Goal: Transaction & Acquisition: Purchase product/service

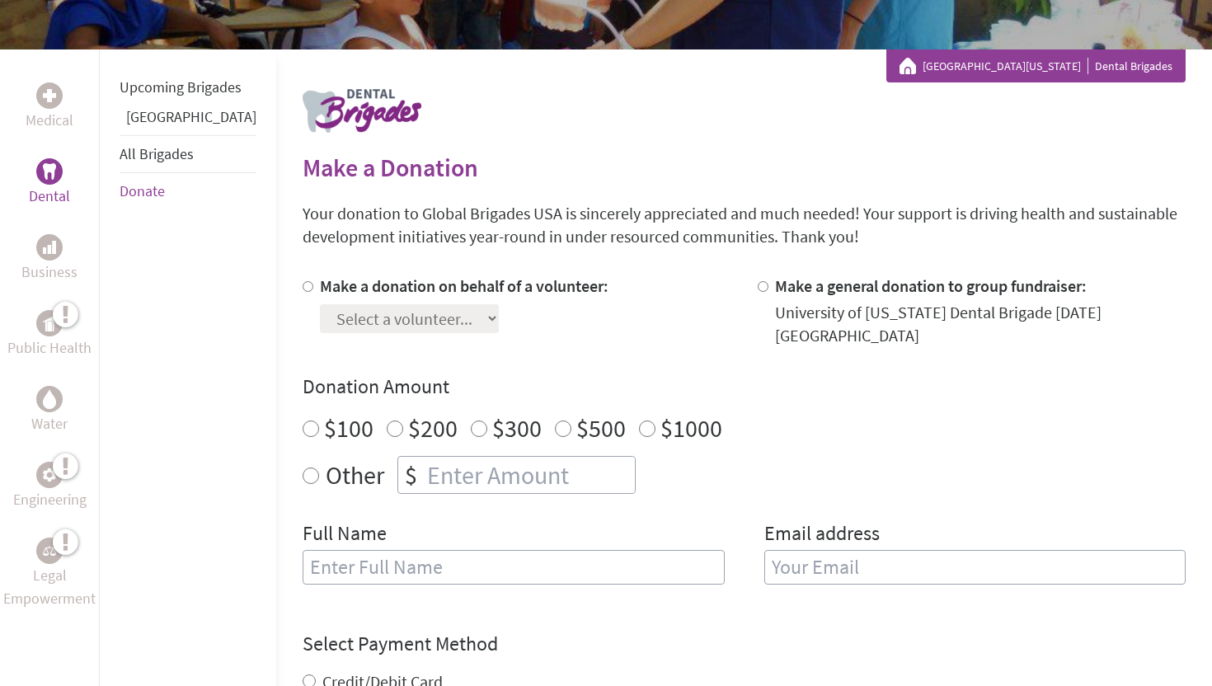
scroll to position [259, 0]
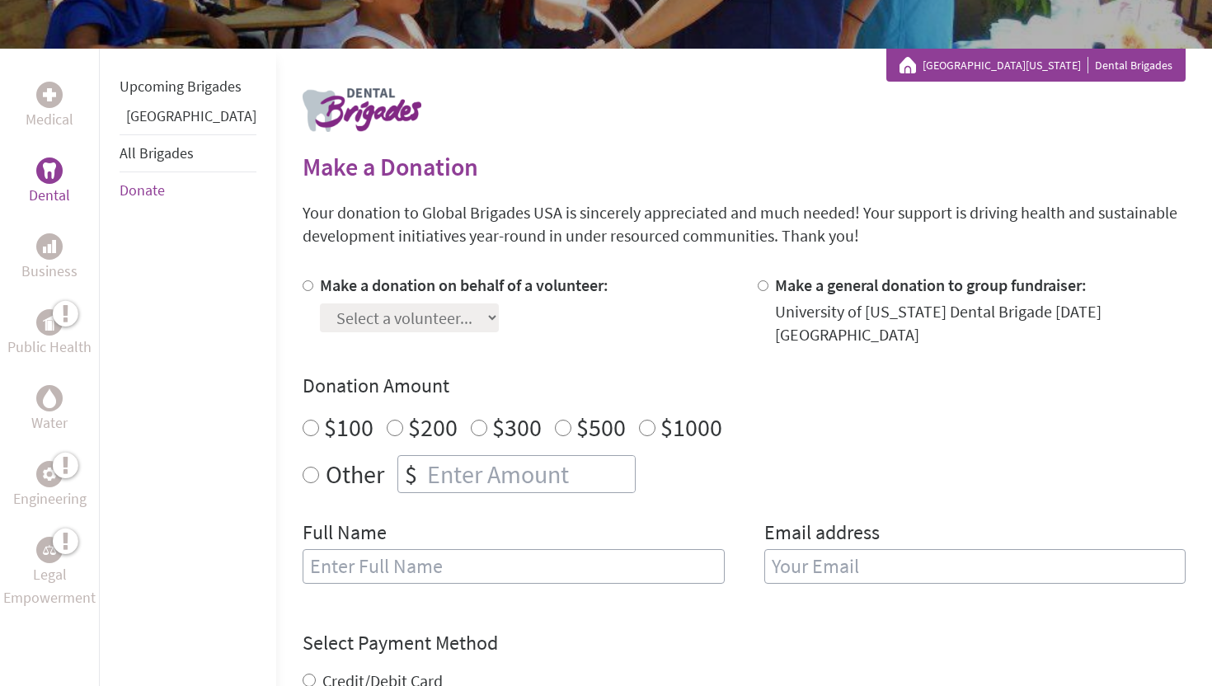
radio input "true"
click at [441, 456] on input "number" at bounding box center [529, 474] width 211 height 36
type input "250"
click at [386, 549] on input "text" at bounding box center [514, 566] width 422 height 35
type input "[PERSON_NAME]"
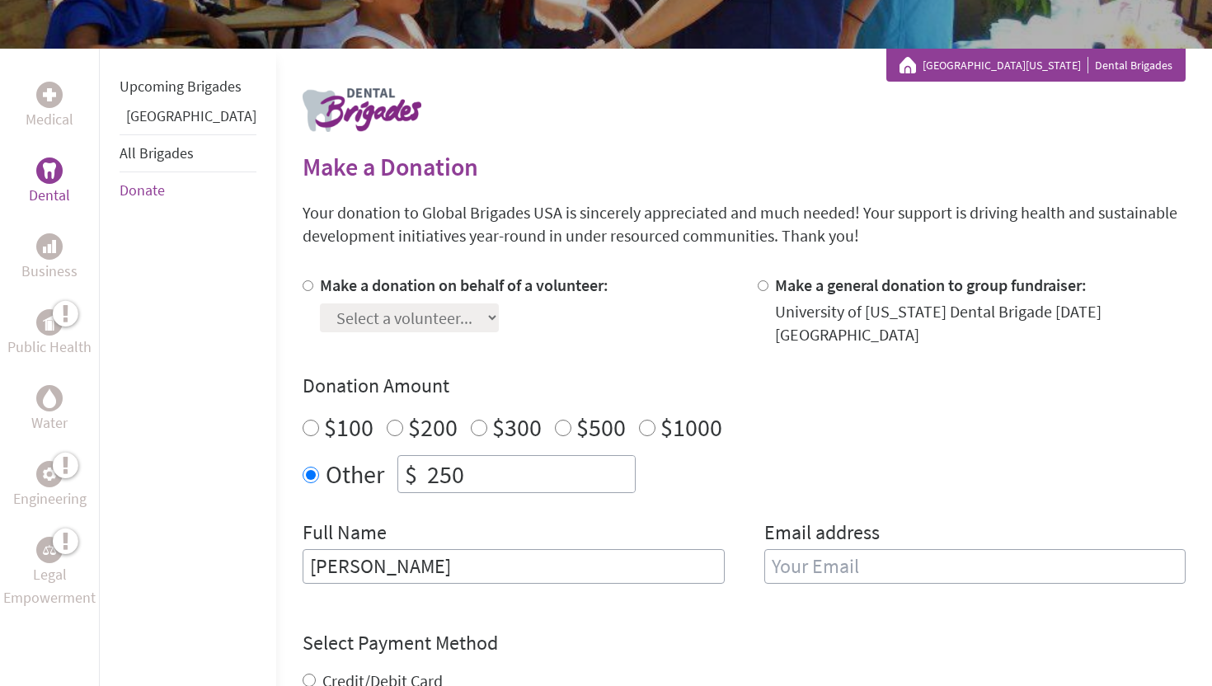
type input "[EMAIL_ADDRESS][DOMAIN_NAME]"
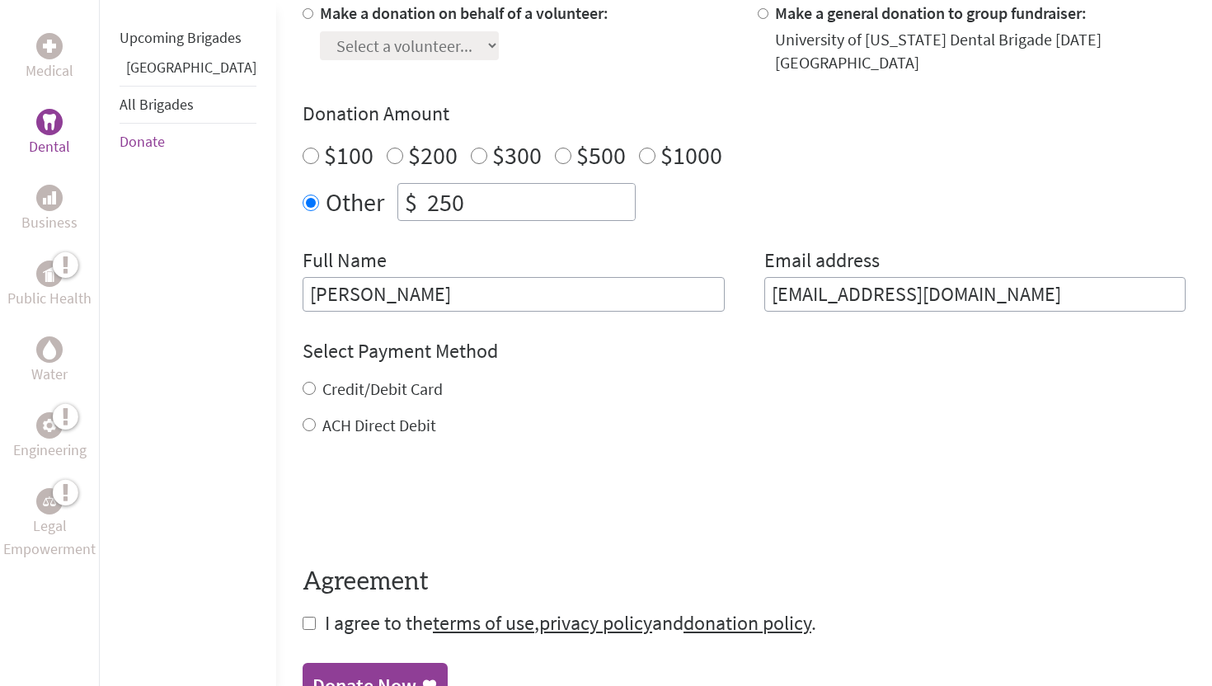
scroll to position [535, 0]
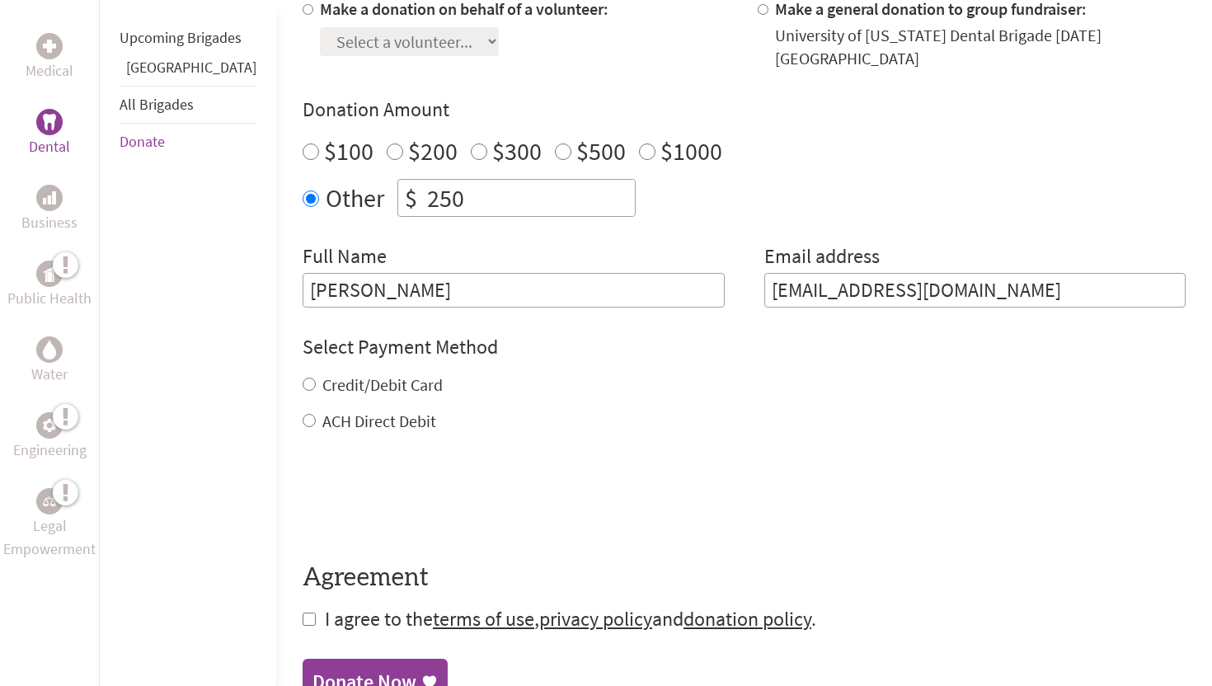
click at [352, 374] on label "Credit/Debit Card" at bounding box center [382, 384] width 120 height 21
click at [316, 378] on input "Credit/Debit Card" at bounding box center [309, 384] width 13 height 13
radio input "true"
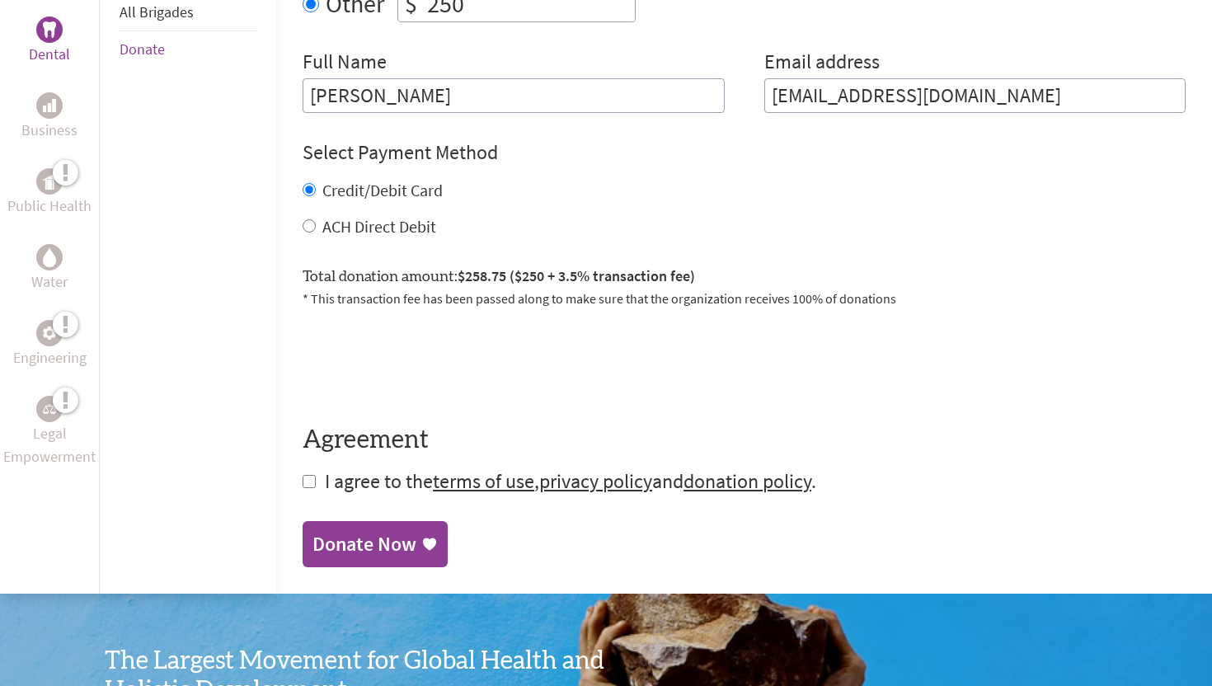
scroll to position [758, 0]
